Goal: Information Seeking & Learning: Find specific page/section

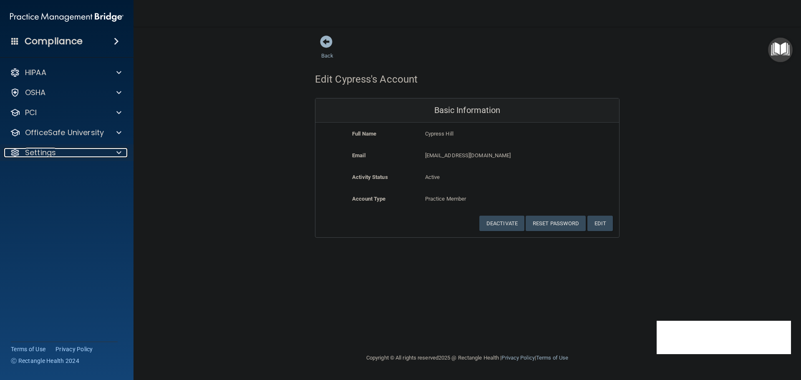
click at [97, 156] on div "Settings" at bounding box center [55, 153] width 103 height 10
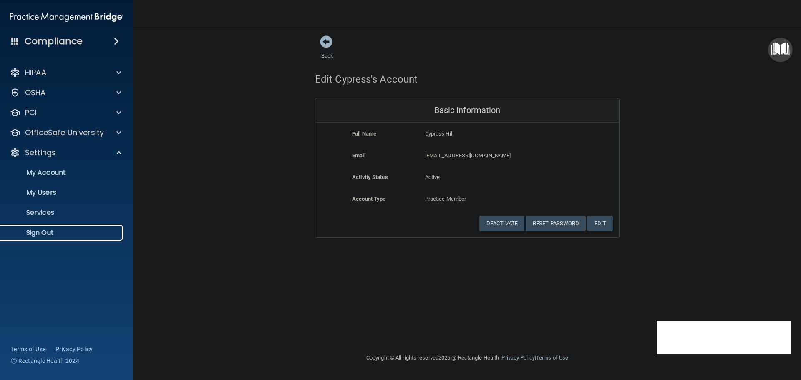
click at [52, 235] on p "Sign Out" at bounding box center [62, 233] width 114 height 8
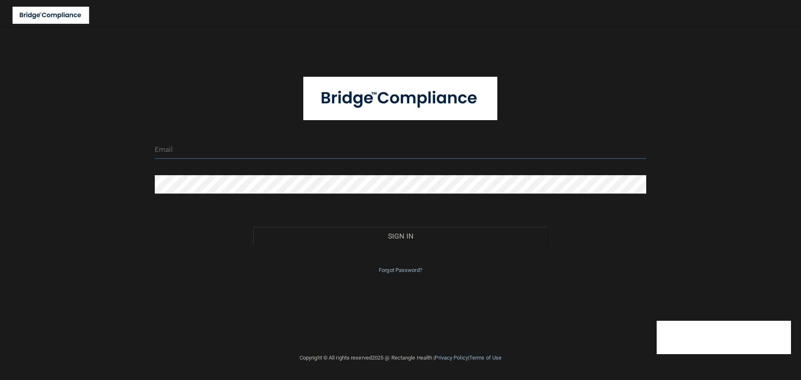
type input "[EMAIL_ADDRESS][DOMAIN_NAME]"
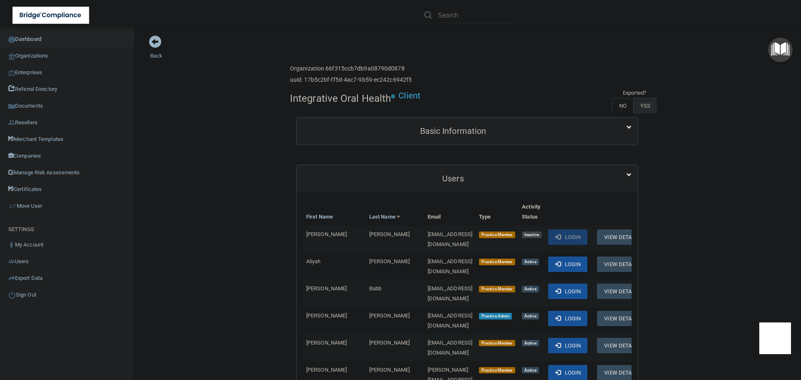
scroll to position [167, 0]
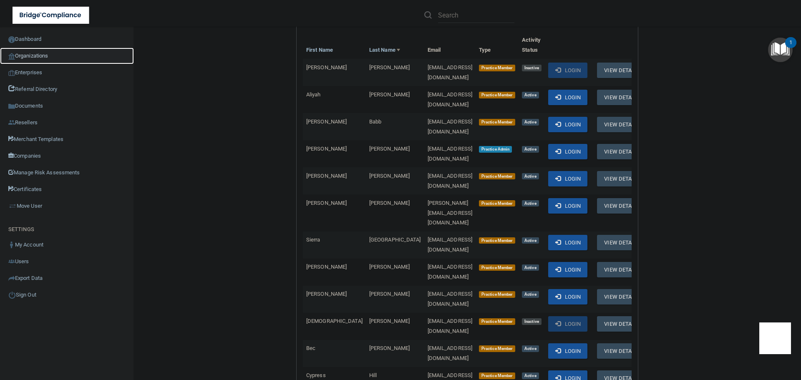
click at [47, 53] on link "Organizations" at bounding box center [67, 56] width 134 height 17
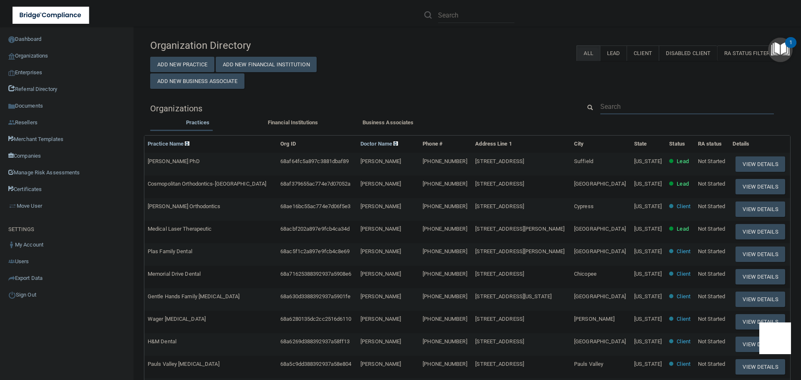
click at [649, 104] on input "text" at bounding box center [688, 106] width 174 height 15
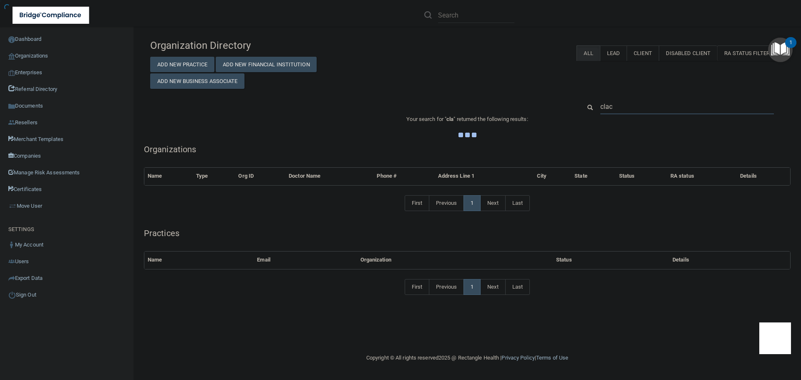
type input "clacy"
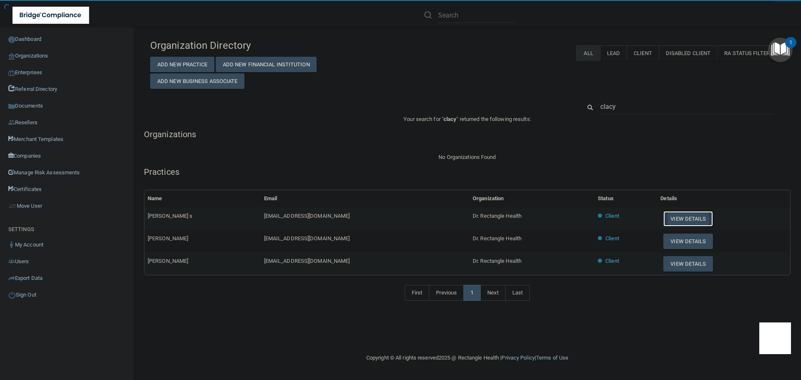
click at [665, 215] on button "View Details" at bounding box center [688, 218] width 49 height 15
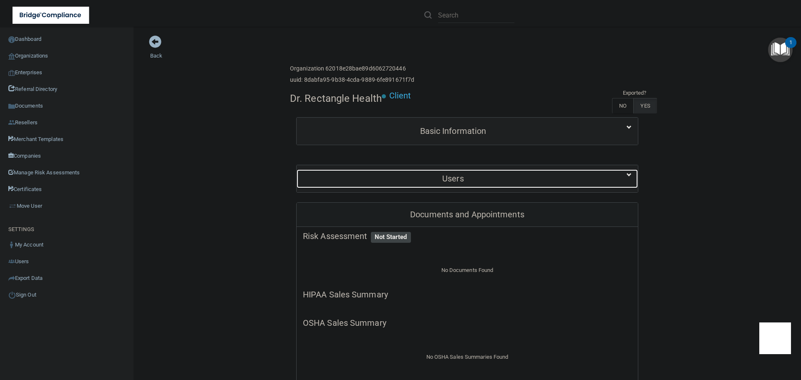
click at [484, 181] on h5 "Users" at bounding box center [453, 178] width 301 height 9
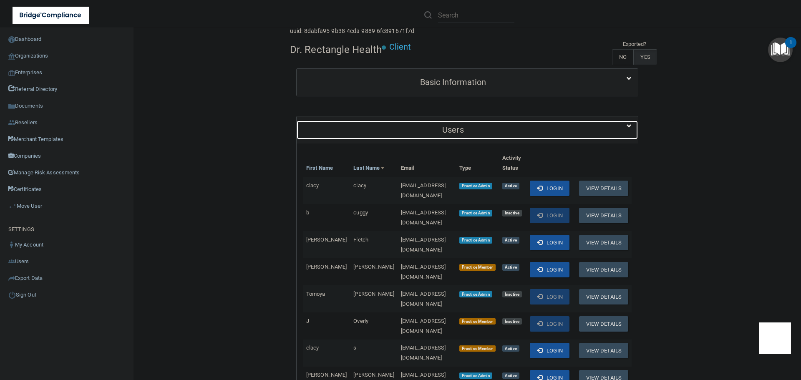
scroll to position [125, 0]
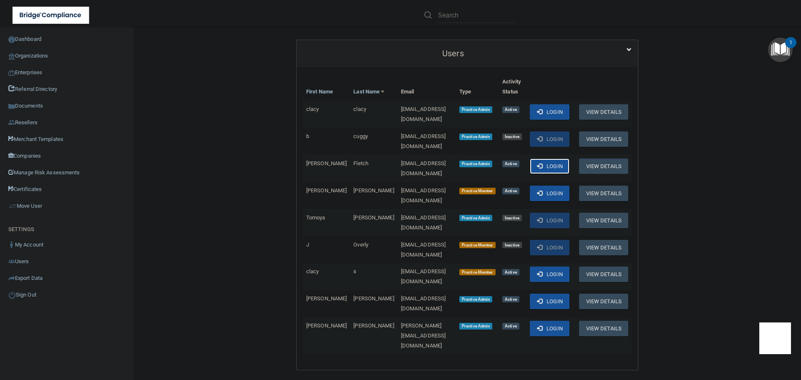
click at [540, 159] on button "Login" at bounding box center [550, 166] width 40 height 15
